Goal: Find specific page/section: Find specific page/section

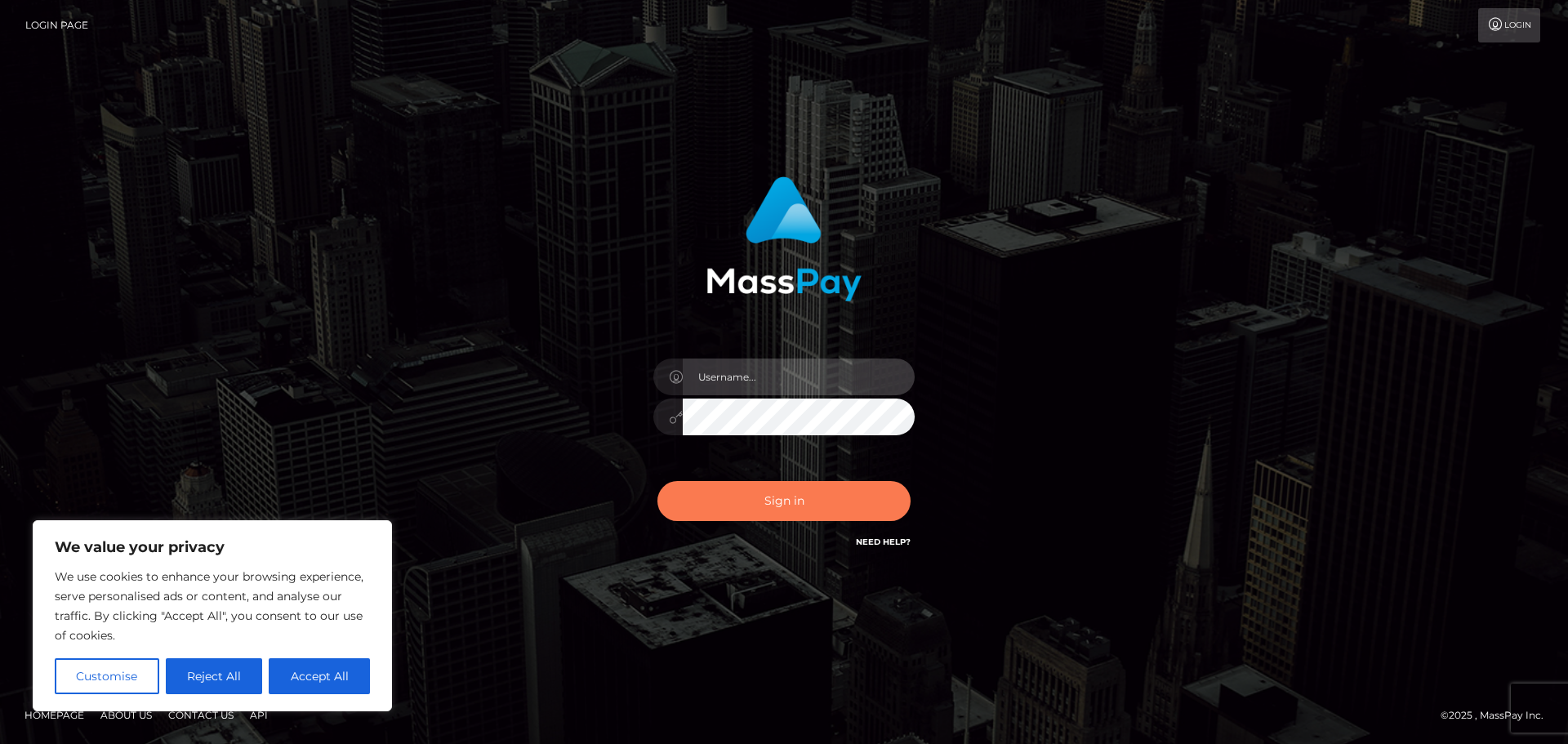
type input "Jennifer"
click at [798, 484] on button "Sign in" at bounding box center [784, 500] width 254 height 40
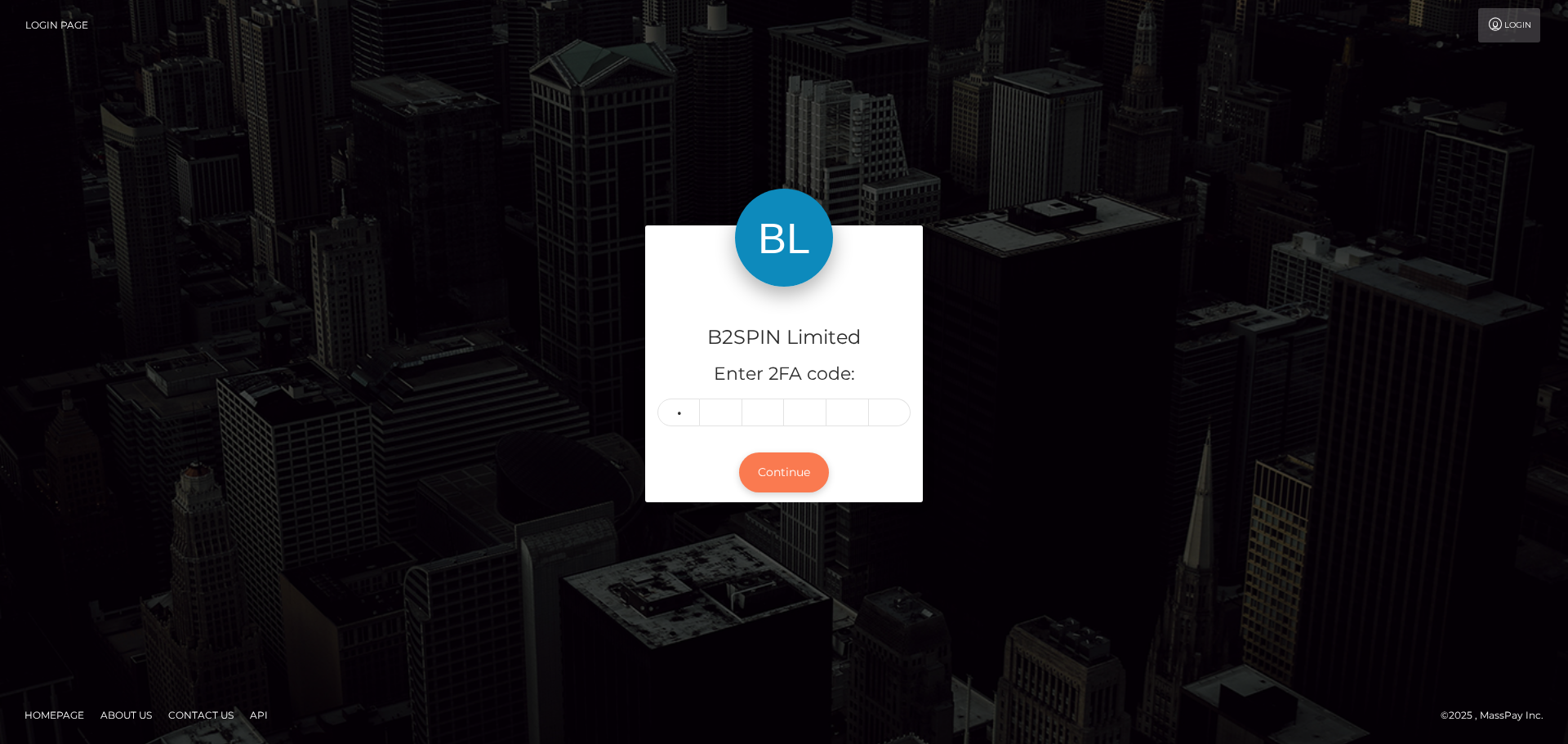
type input "8"
type input "2"
type input "1"
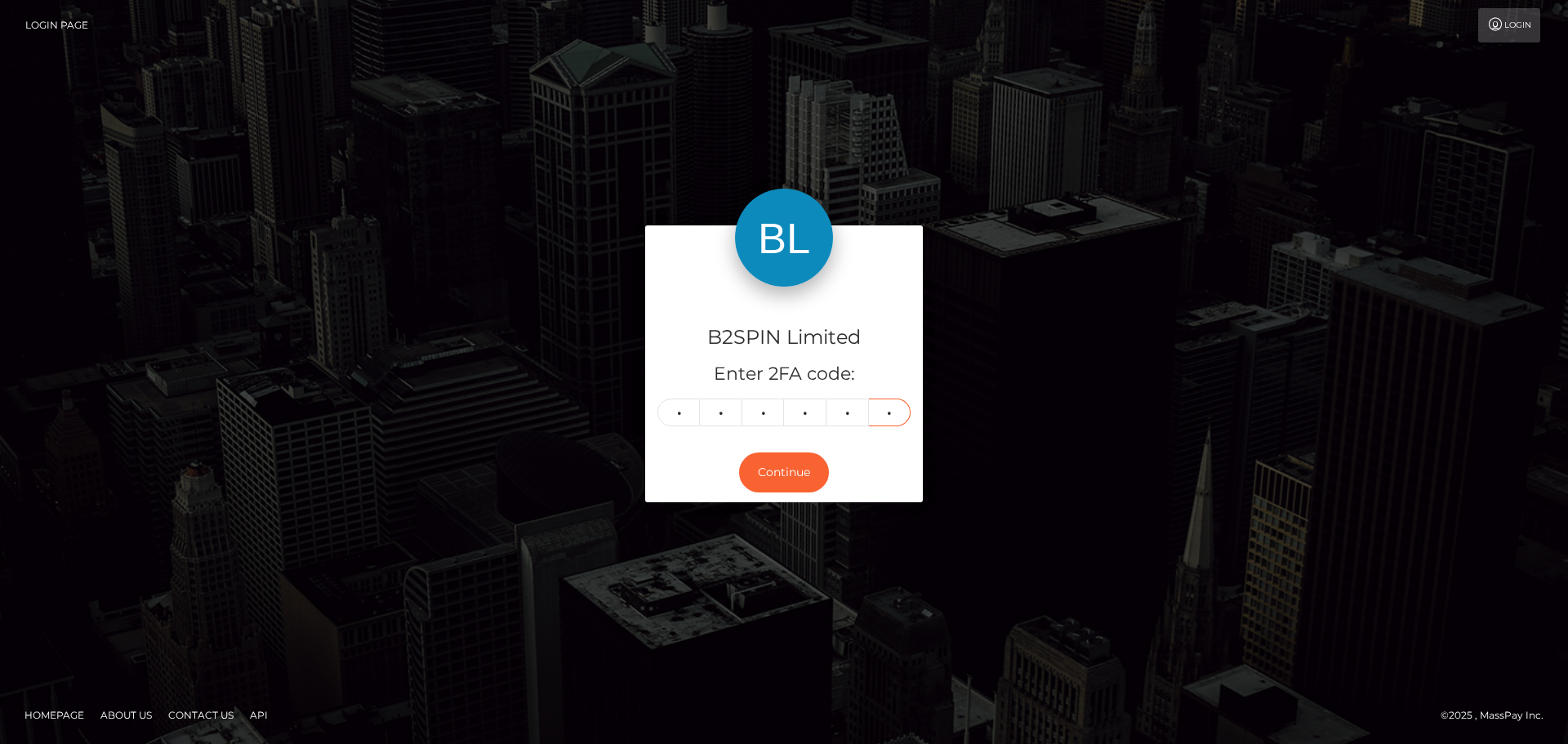
type input "9"
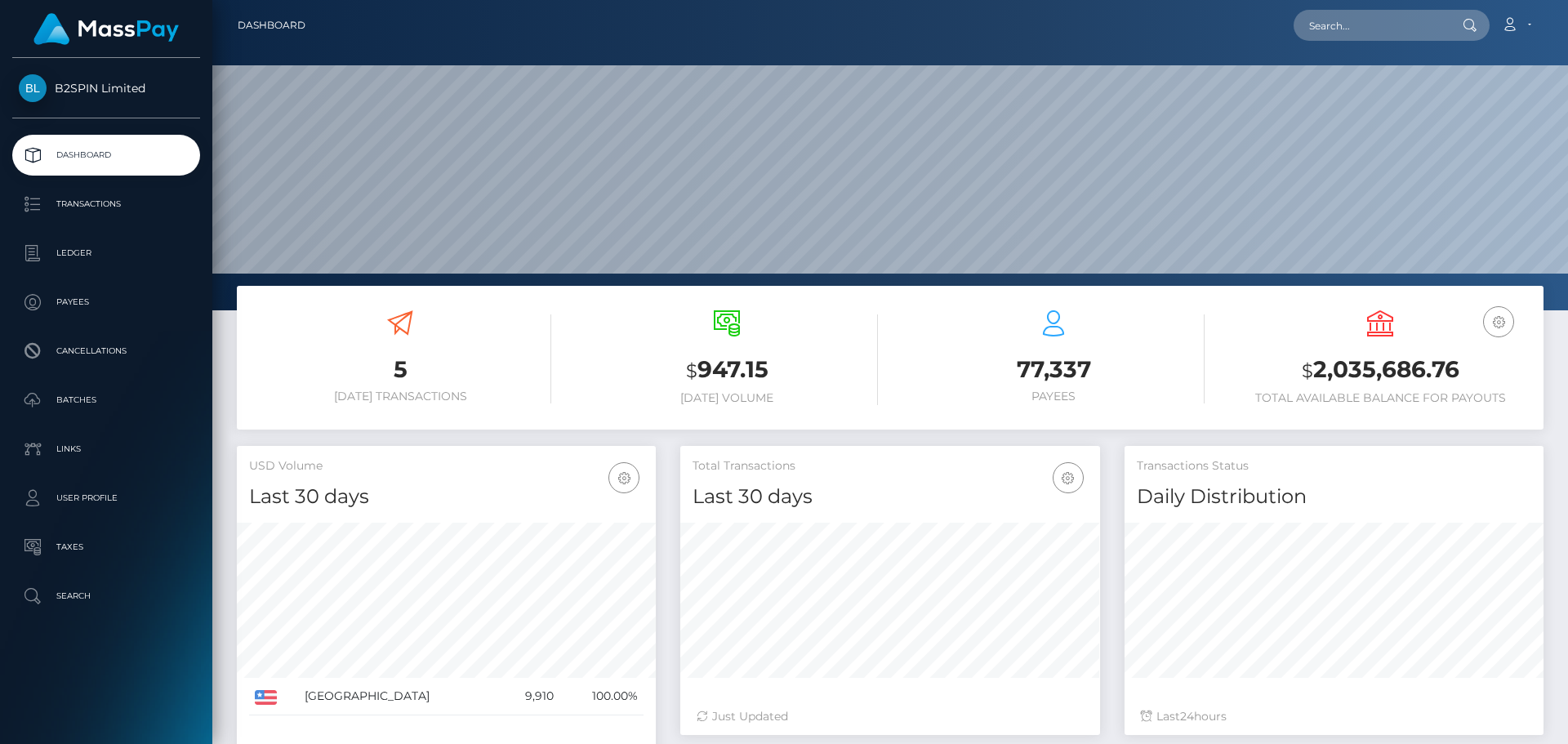
scroll to position [289, 420]
click at [1346, 13] on input "text" at bounding box center [1371, 25] width 153 height 31
paste input "4faed1dc-d710-43e6-9093-d3b896c89b27"
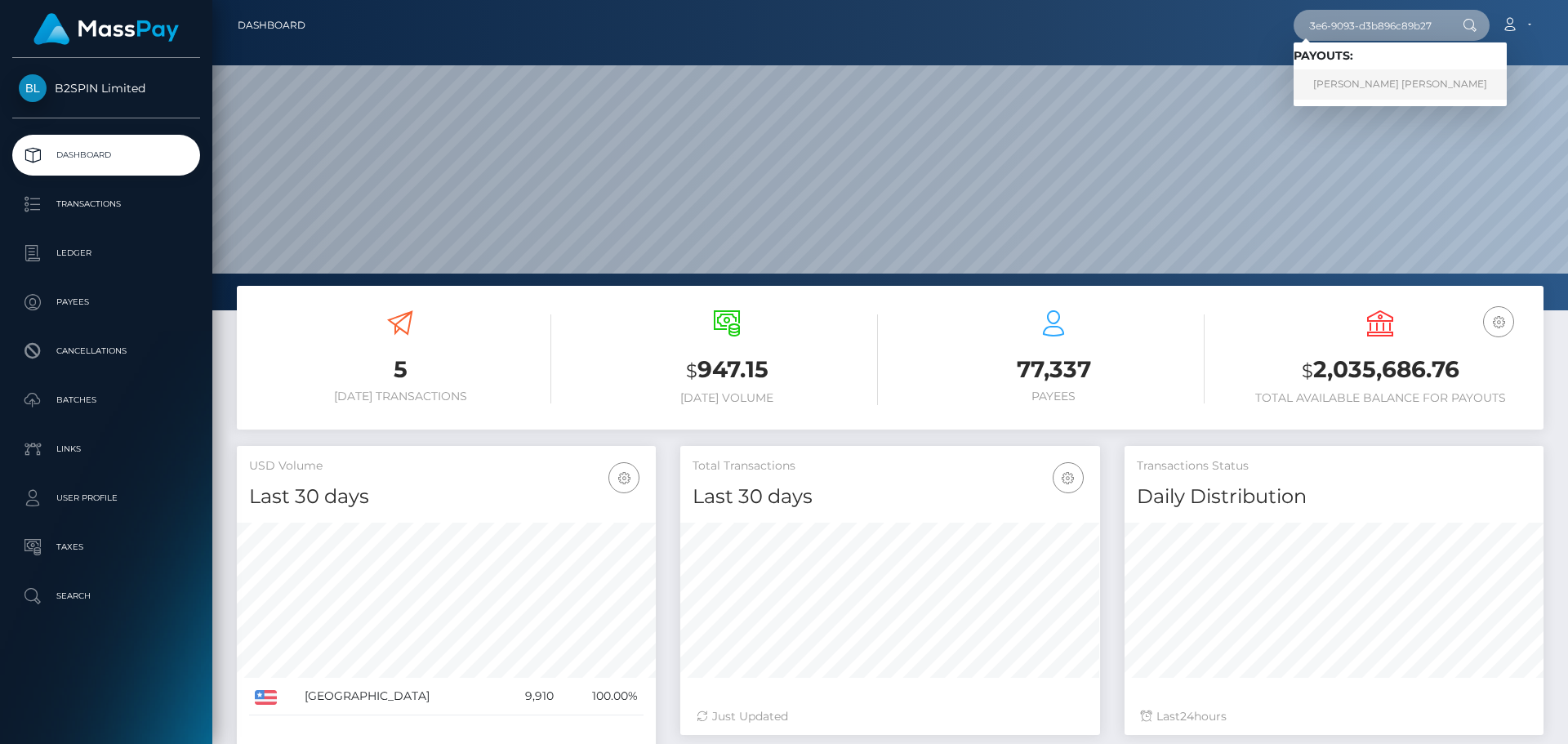
type input "4faed1dc-d710-43e6-9093-d3b896c89b27"
click at [1379, 90] on link "ADAM GLEN ARCHER" at bounding box center [1400, 84] width 213 height 30
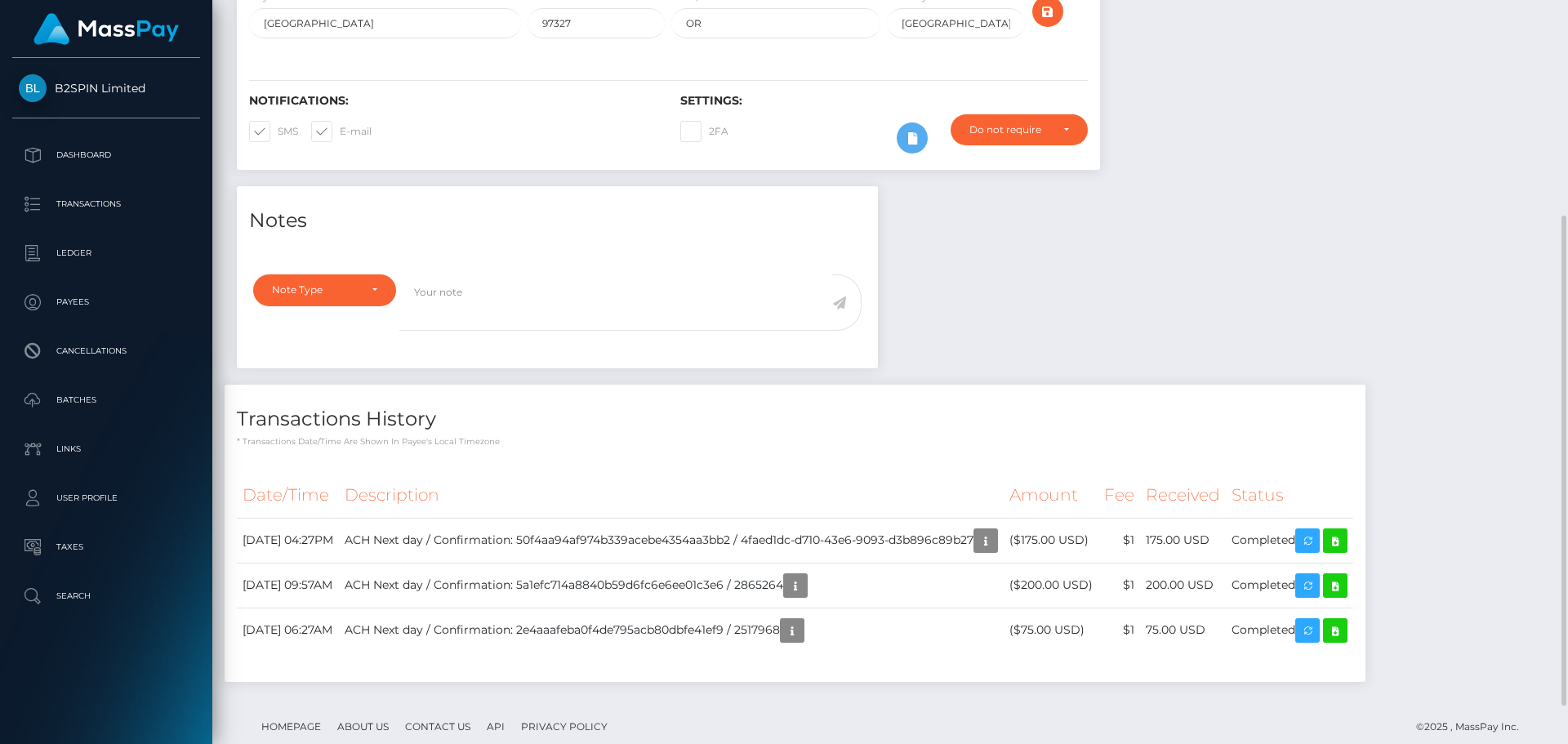
scroll to position [384, 0]
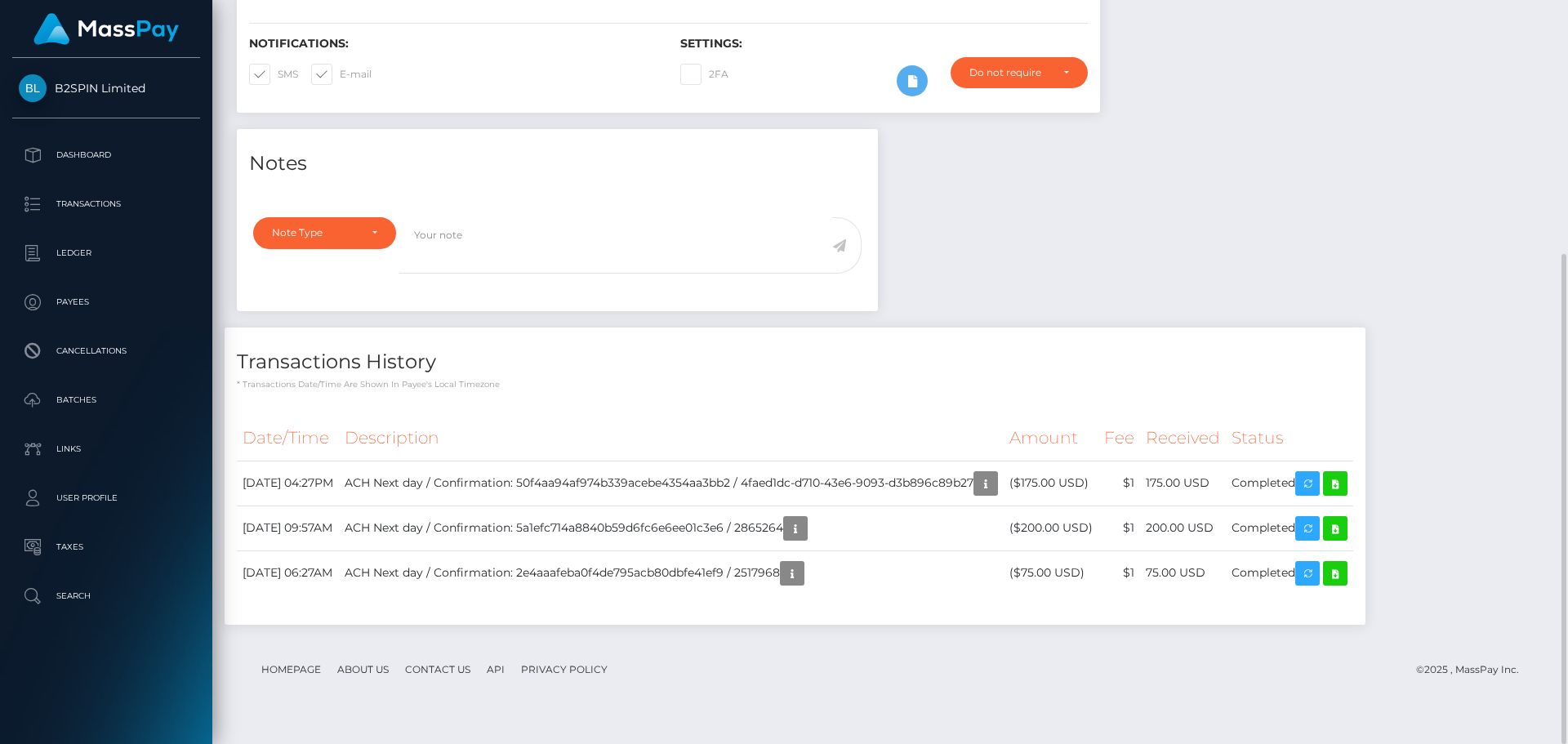
click at [1346, 214] on div "Notes Note Type Compliance Clear Compliance General Note Type" at bounding box center [890, 385] width 1331 height 512
click at [1347, 495] on link at bounding box center [1335, 483] width 24 height 24
